Goal: Task Accomplishment & Management: Complete application form

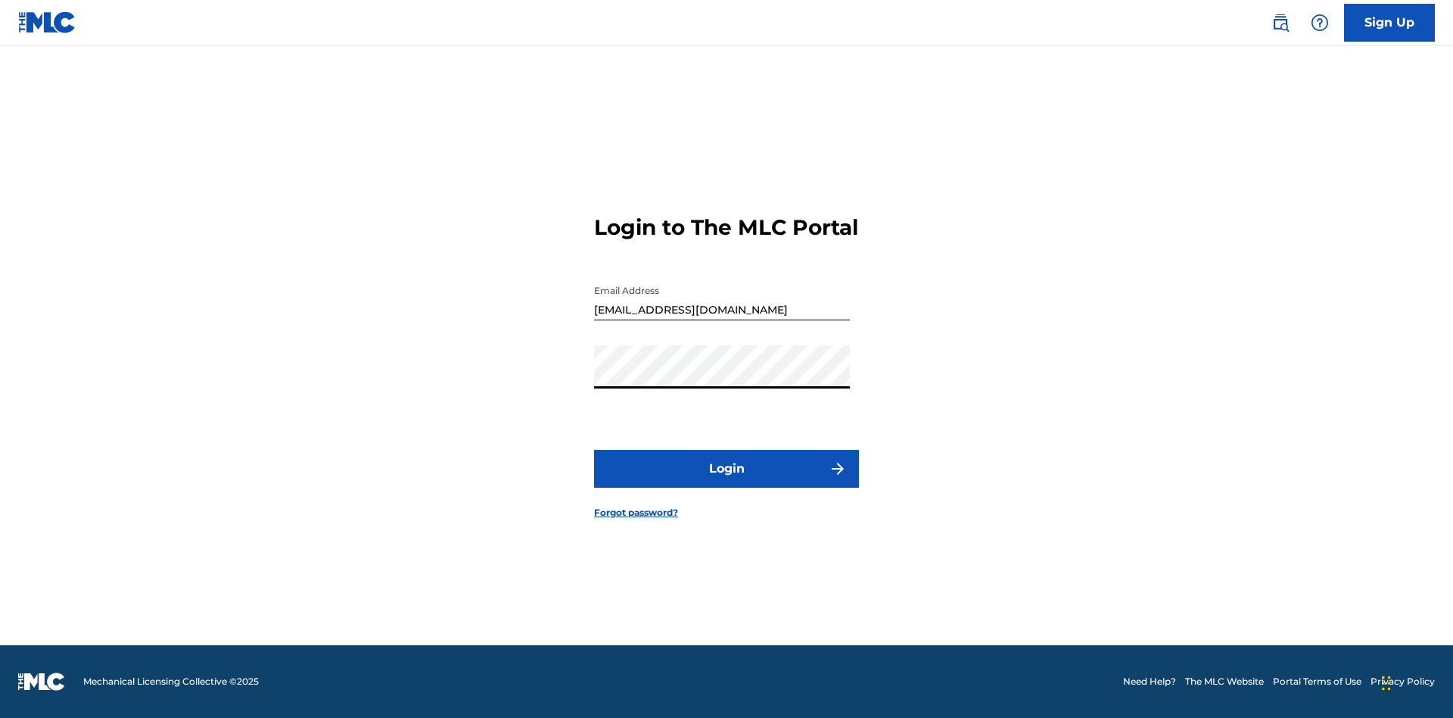
scroll to position [20, 0]
click at [727, 481] on button "Login" at bounding box center [726, 469] width 265 height 38
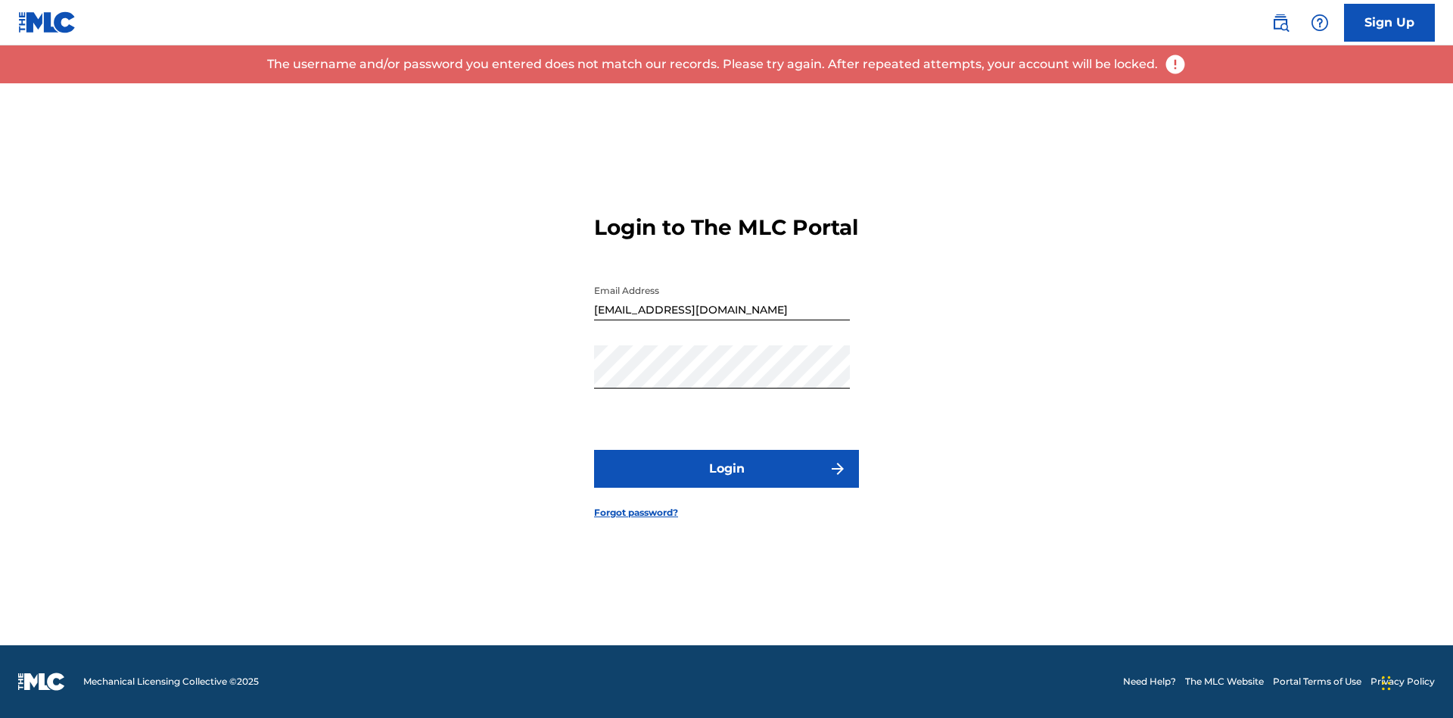
scroll to position [0, 0]
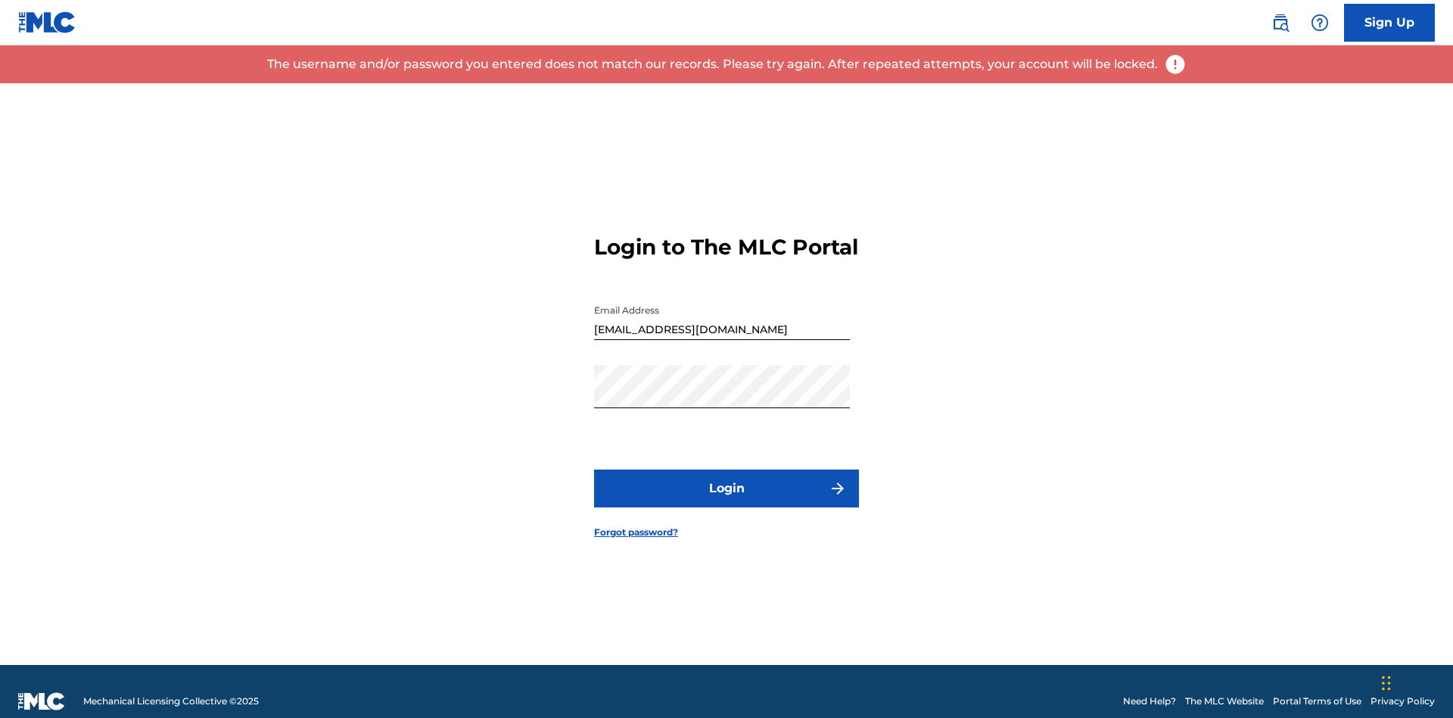
click at [722, 311] on input "[EMAIL_ADDRESS][DOMAIN_NAME]" at bounding box center [722, 318] width 256 height 43
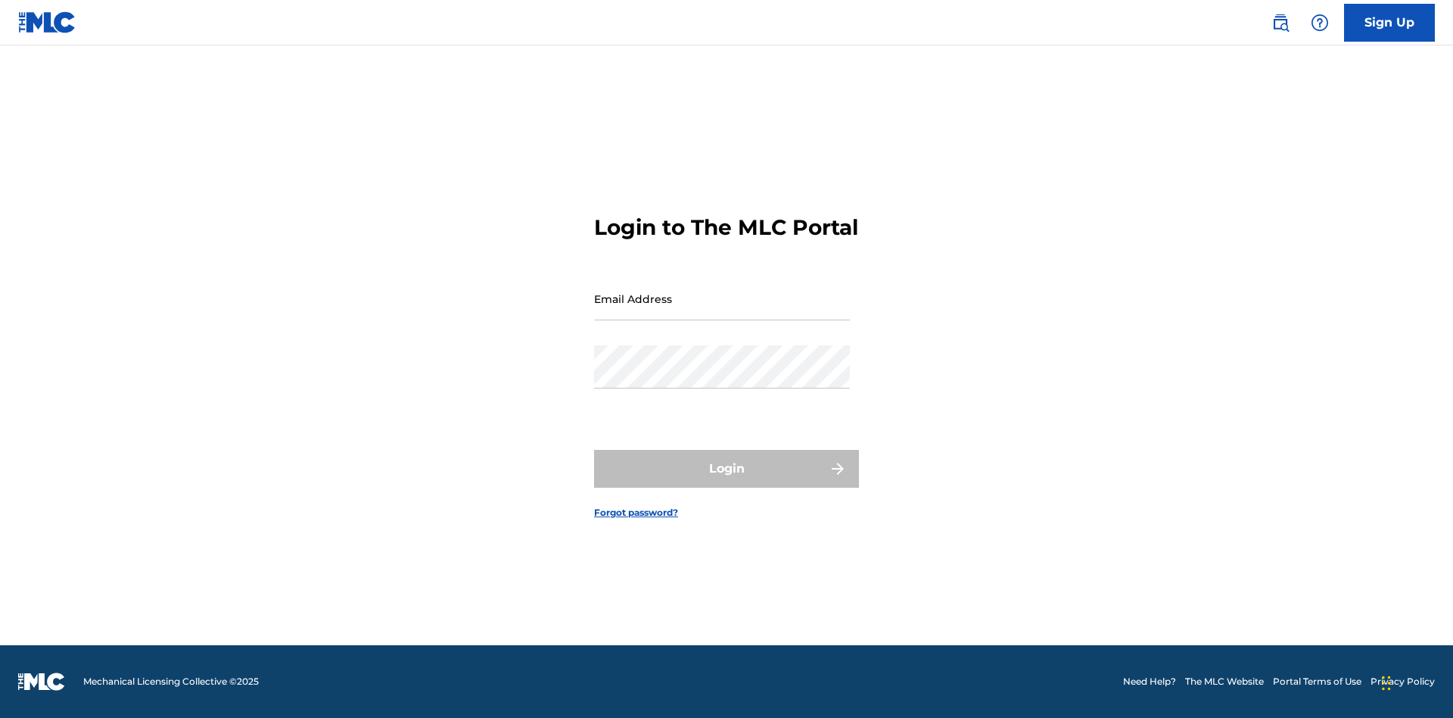
click at [722, 311] on input "Email Address" at bounding box center [722, 298] width 256 height 43
type input "[EMAIL_ADDRESS][DOMAIN_NAME]"
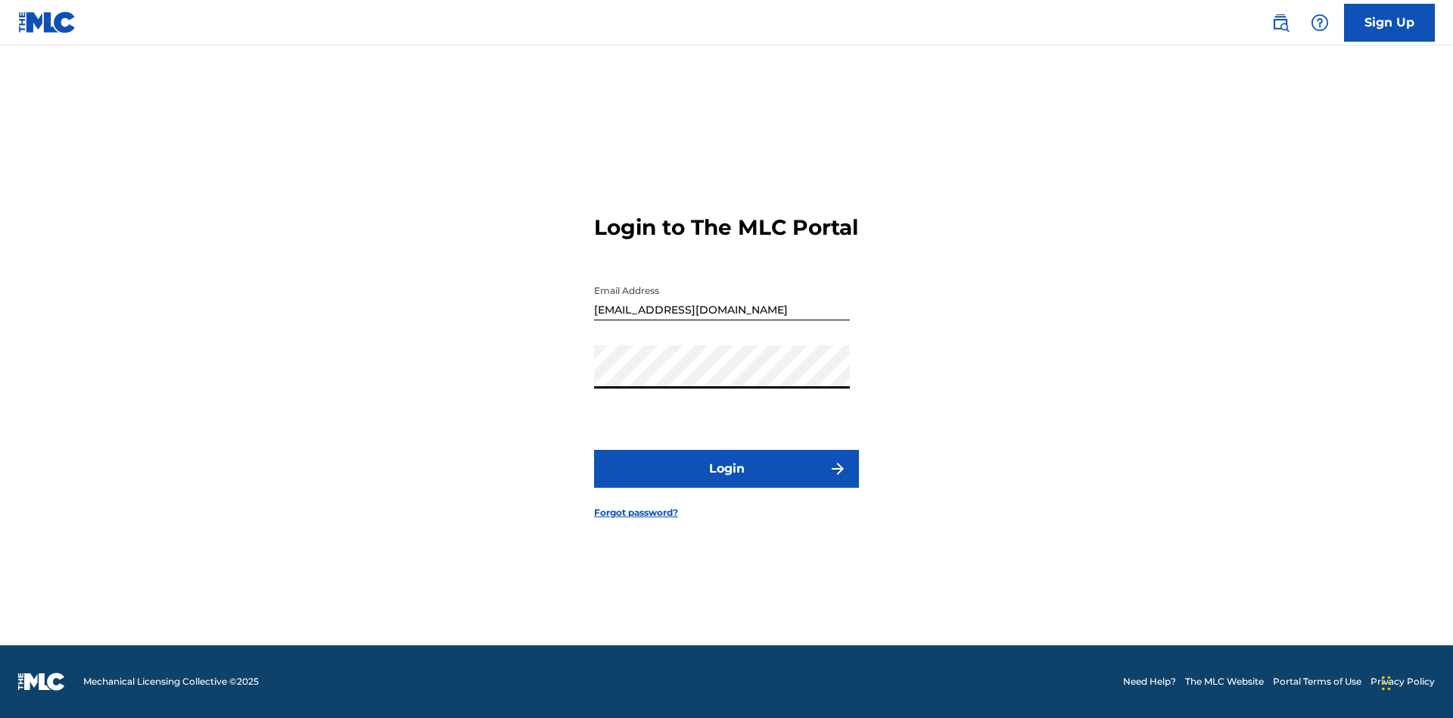
click at [727, 481] on button "Login" at bounding box center [726, 469] width 265 height 38
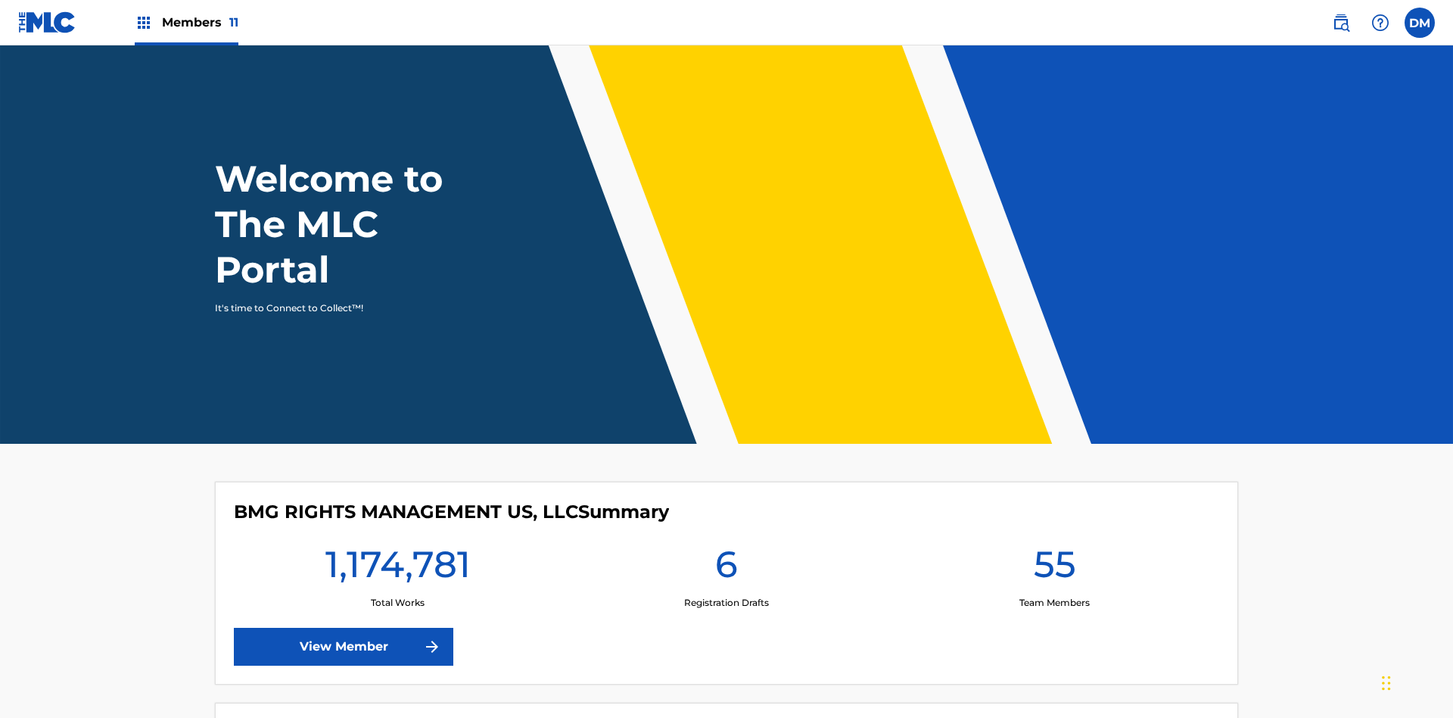
click at [186, 22] on span "Members 11" at bounding box center [200, 22] width 76 height 17
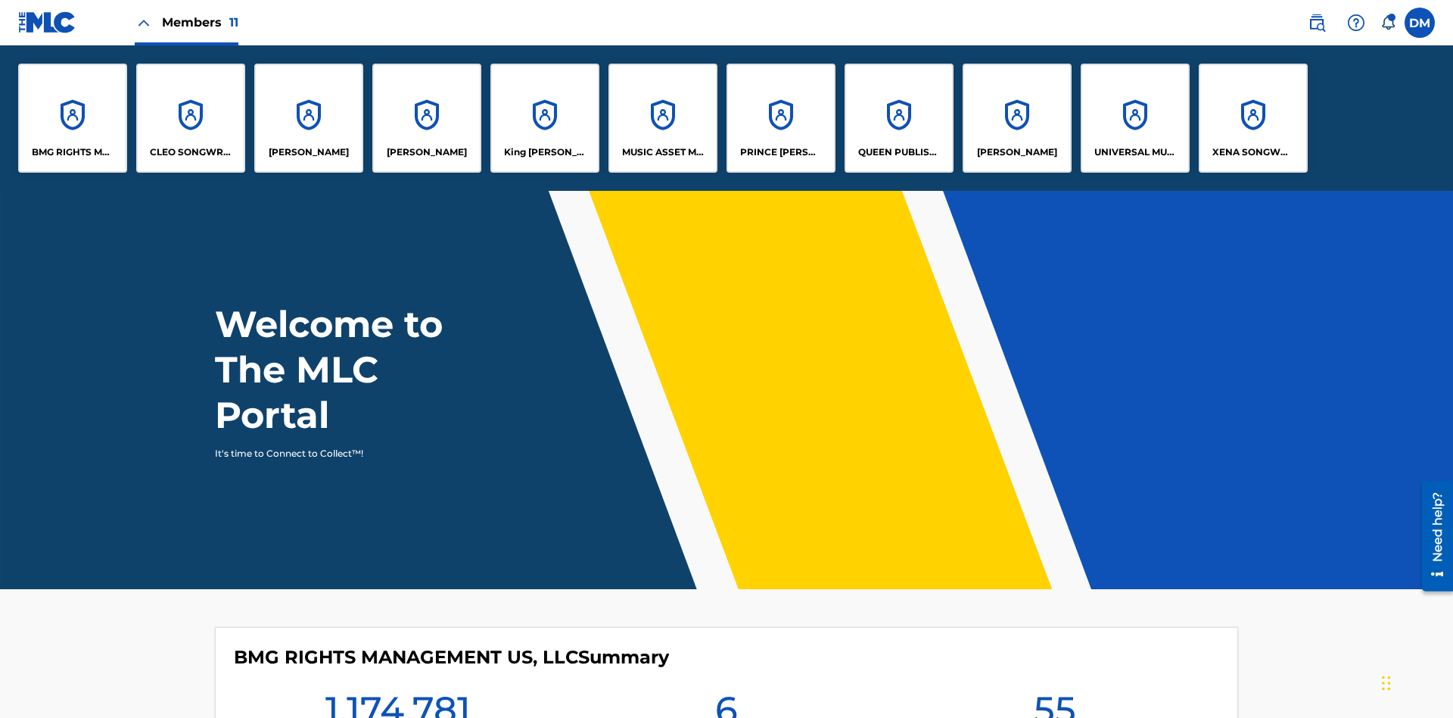
click at [1135, 152] on p "UNIVERSAL MUSIC PUB GROUP" at bounding box center [1136, 152] width 83 height 14
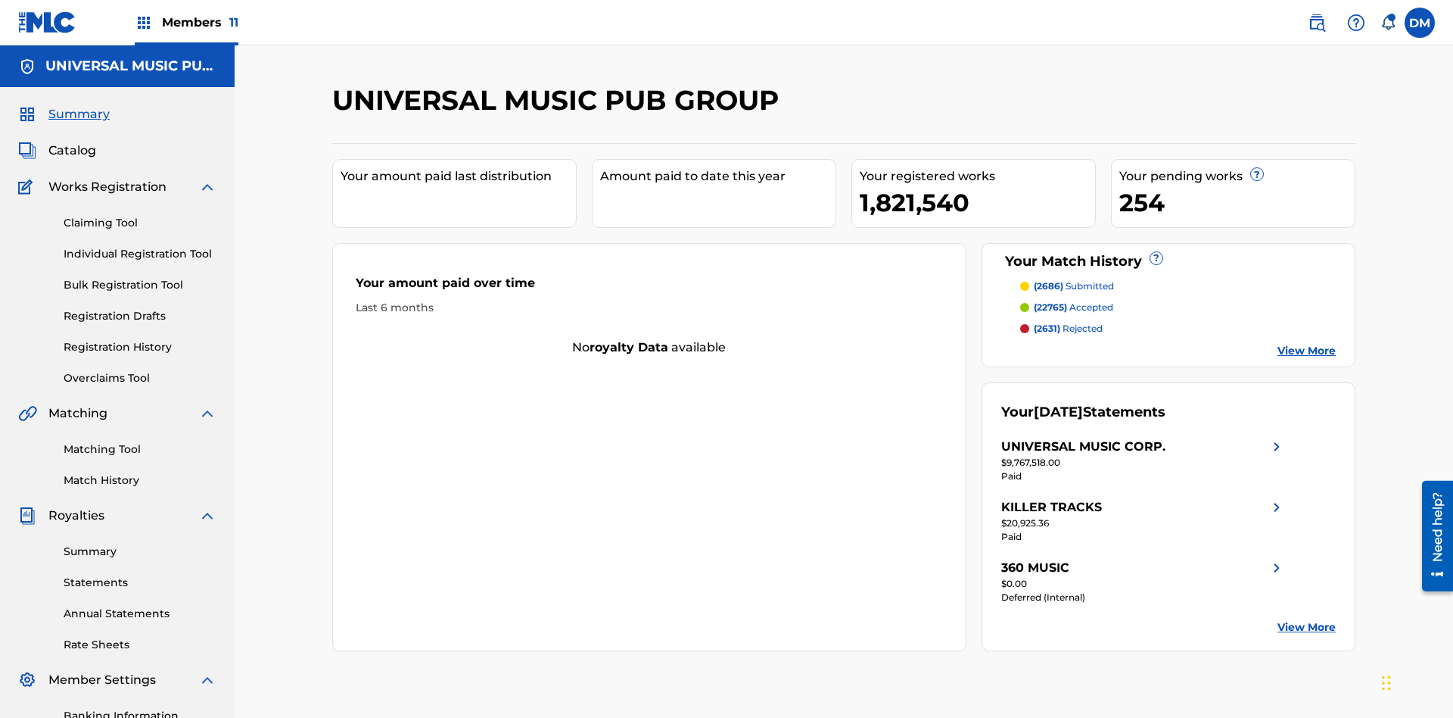
click at [140, 246] on link "Individual Registration Tool" at bounding box center [140, 254] width 153 height 16
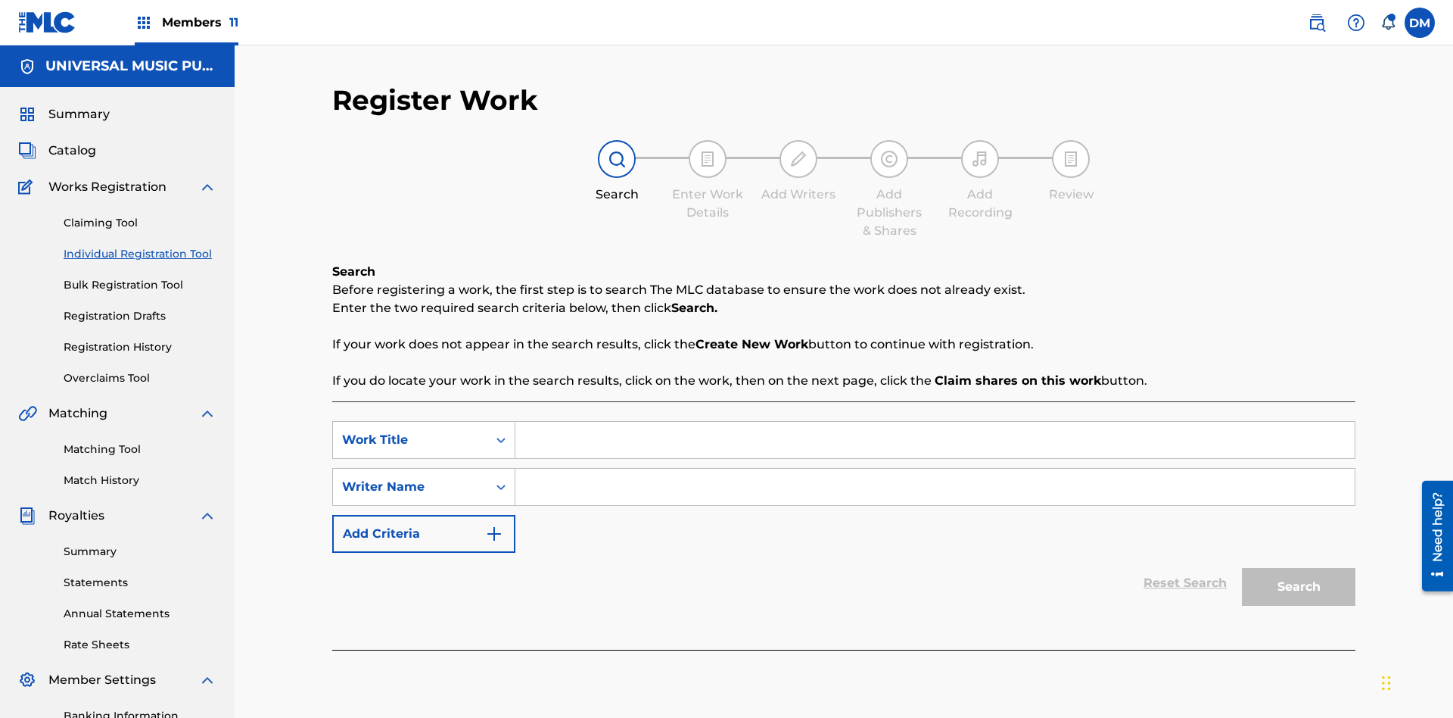
click at [935, 422] on input "Search Form" at bounding box center [934, 440] width 839 height 36
type input "My Favorite Dummy Music Work"
click at [935, 469] on input "Search Form" at bounding box center [934, 487] width 839 height 36
type input "1234567890"
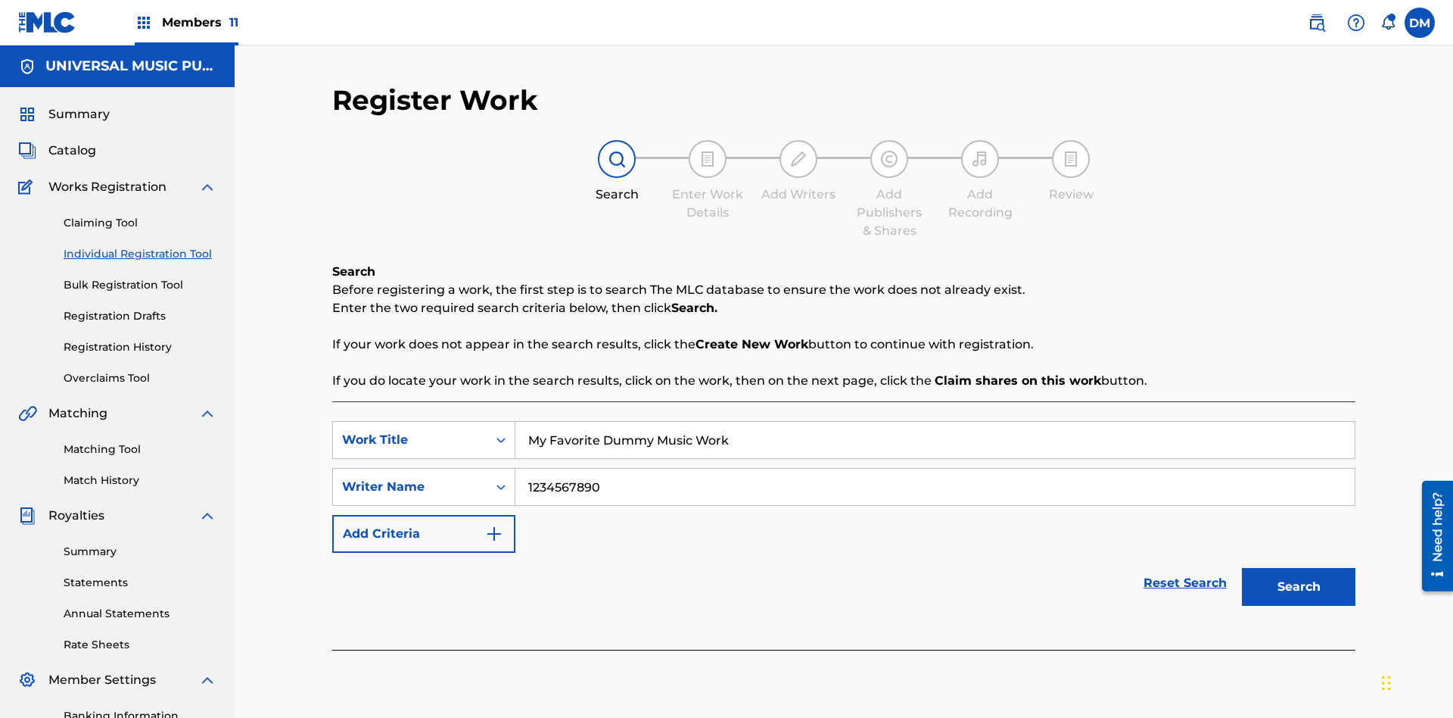
click at [1299, 568] on button "Search" at bounding box center [1299, 587] width 114 height 38
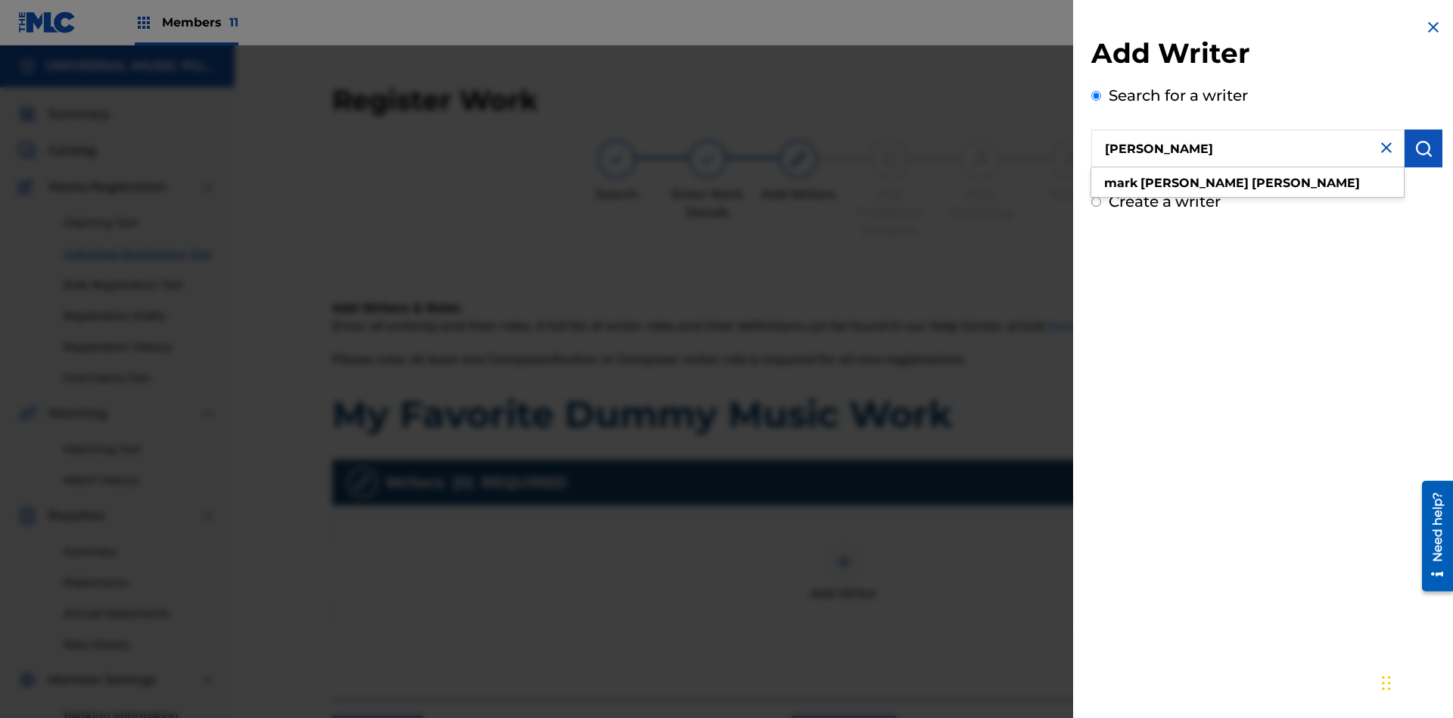
type input "[PERSON_NAME]"
click at [1424, 148] on img "submit" at bounding box center [1424, 148] width 18 height 18
